Goal: Navigation & Orientation: Go to known website

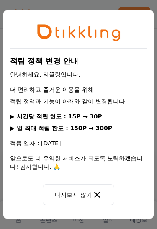
click at [84, 195] on button "다시보지 않기" at bounding box center [78, 194] width 71 height 21
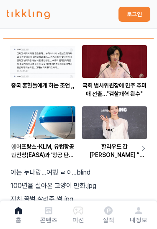
scroll to position [421, 0]
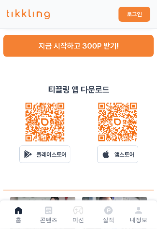
scroll to position [231, 0]
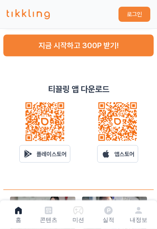
click at [125, 151] on p "앱스토어" at bounding box center [124, 154] width 20 height 8
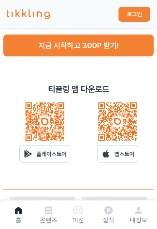
scroll to position [231, 0]
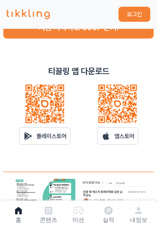
scroll to position [247, 0]
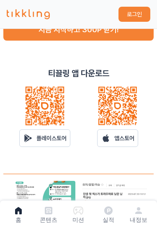
click at [122, 130] on link "앱스토어" at bounding box center [117, 138] width 41 height 18
